Goal: Task Accomplishment & Management: Complete application form

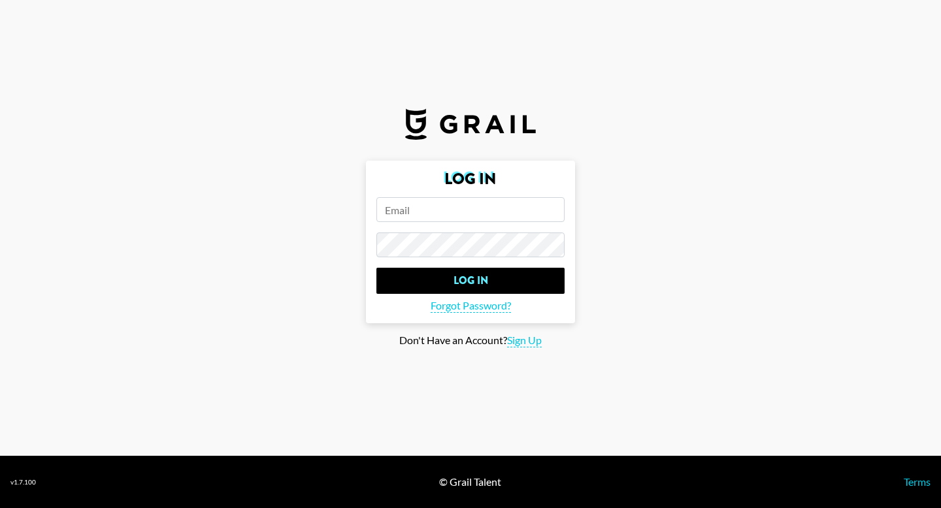
click at [421, 210] on input "email" at bounding box center [470, 209] width 188 height 25
click at [524, 344] on span "Sign Up" at bounding box center [524, 341] width 35 height 14
type input "Sign Up"
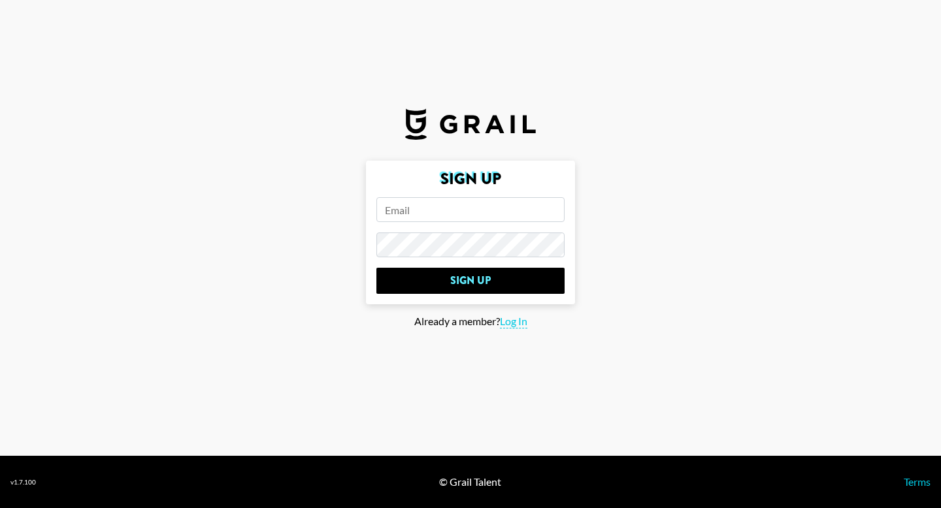
click at [396, 217] on input "email" at bounding box center [470, 209] width 188 height 25
type input "[PERSON_NAME][EMAIL_ADDRESS][DOMAIN_NAME]"
click at [376, 268] on input "Sign Up" at bounding box center [470, 281] width 188 height 26
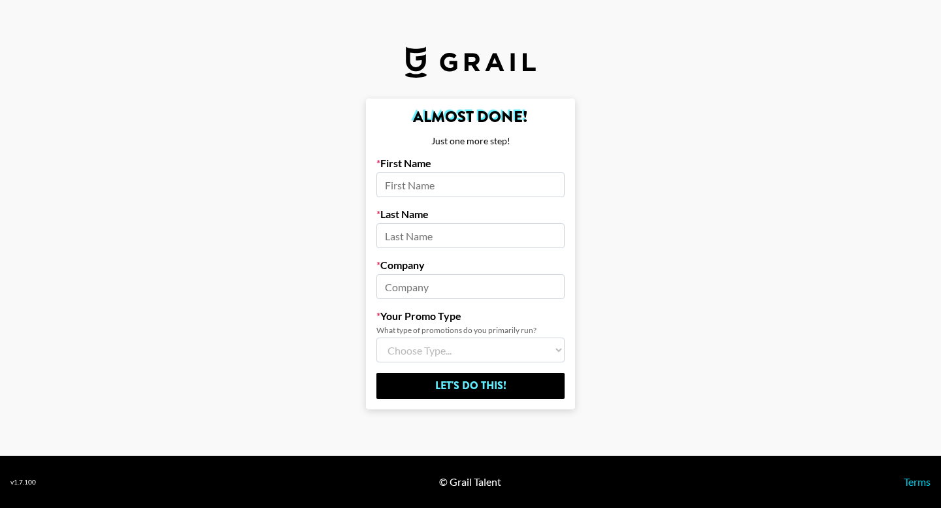
click at [438, 194] on input at bounding box center [470, 184] width 188 height 25
type input "[PERSON_NAME]"
type input "l"
type input "Flighthouse Media"
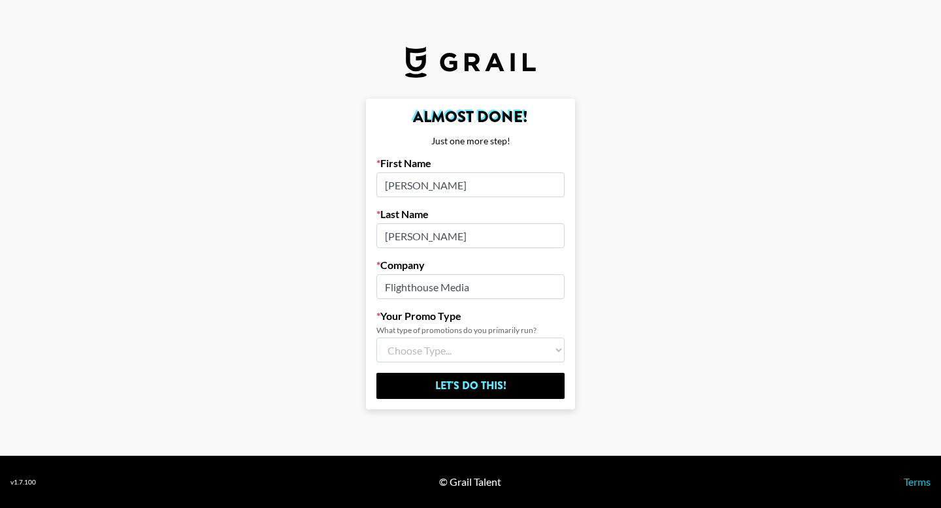
click at [472, 357] on select "Choose Type... Song Promos Brand Promos Both (I work at an Agency)" at bounding box center [470, 350] width 188 height 25
select select "Song"
click at [376, 338] on select "Choose Type... Song Promos Brand Promos Both (I work at an Agency)" at bounding box center [470, 350] width 188 height 25
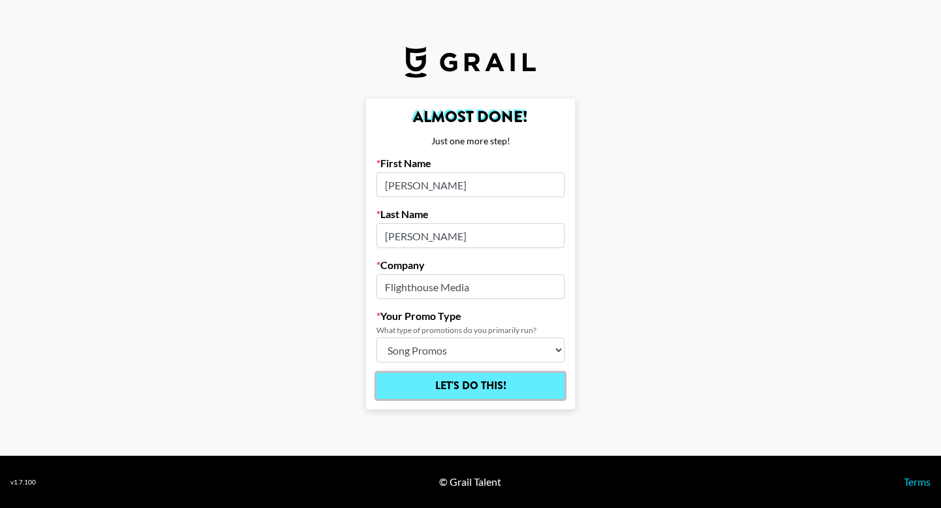
click at [502, 391] on input "Let's Do This!" at bounding box center [470, 386] width 188 height 26
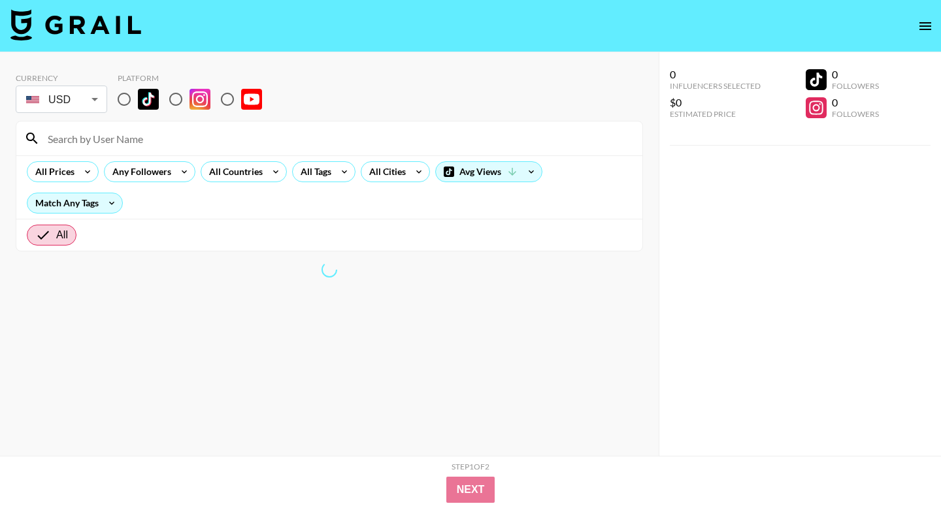
scroll to position [52, 0]
